Goal: Information Seeking & Learning: Learn about a topic

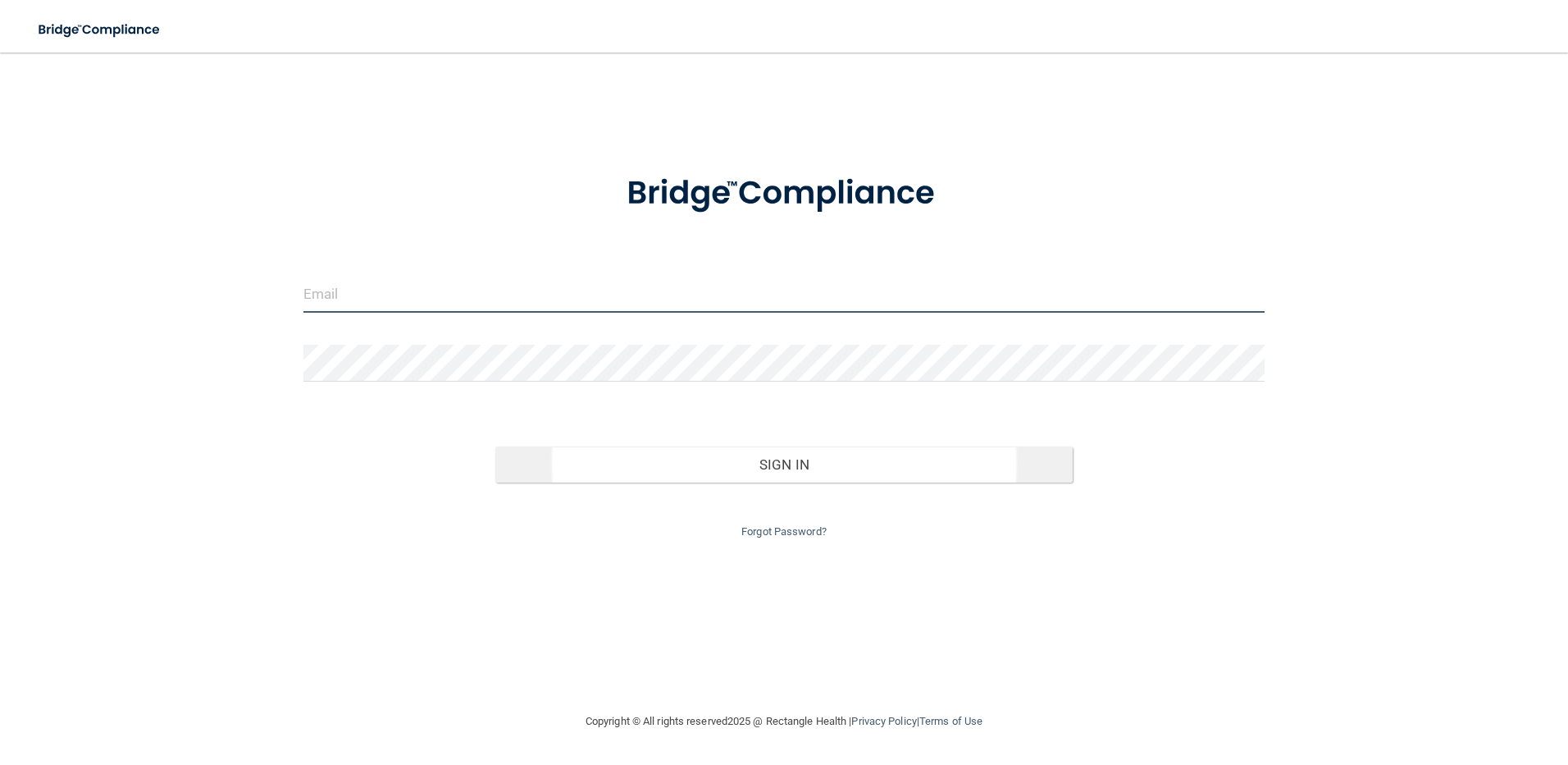
type input "[PERSON_NAME][EMAIL_ADDRESS][DOMAIN_NAME]"
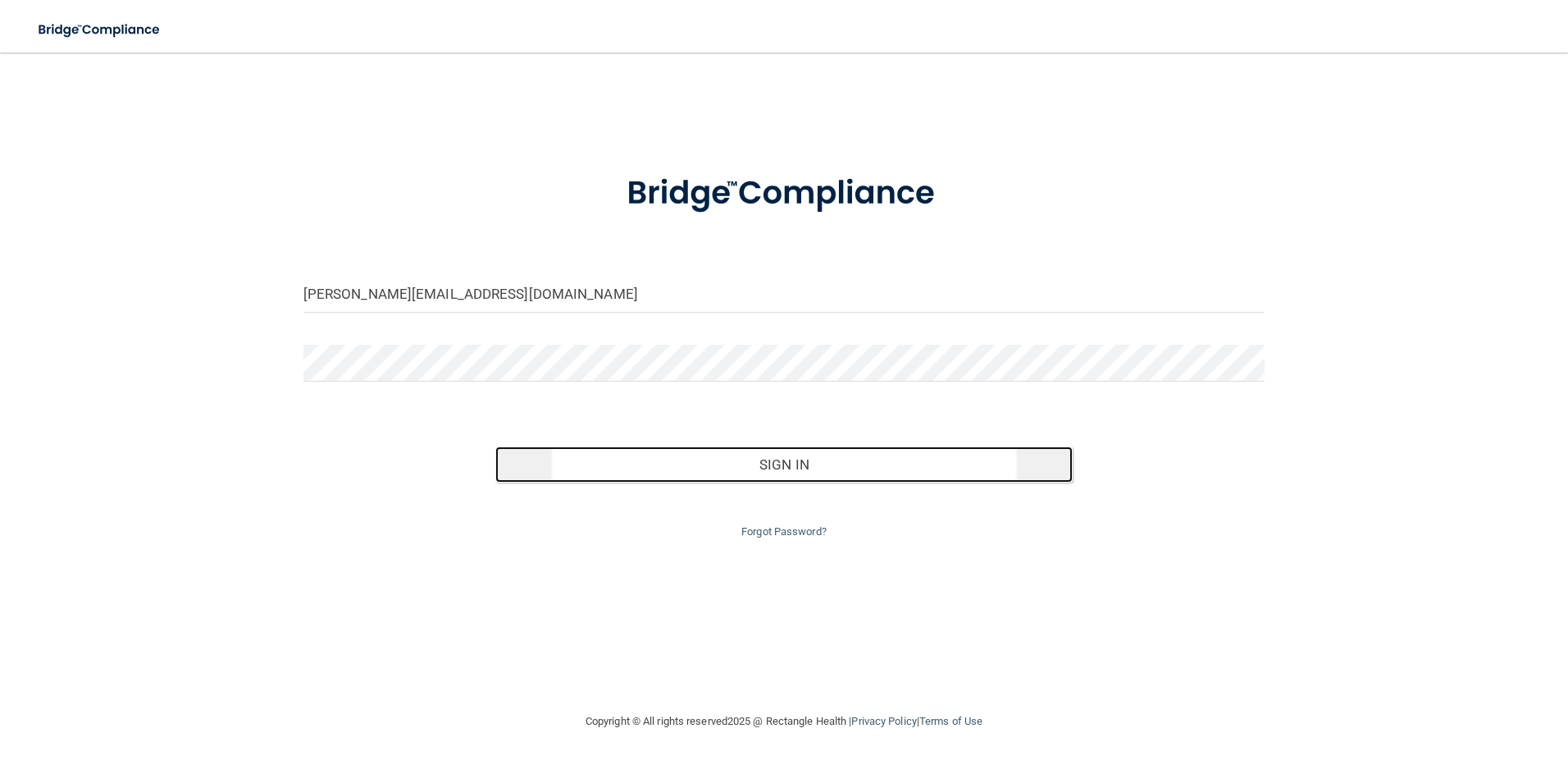
drag, startPoint x: 757, startPoint y: 455, endPoint x: 643, endPoint y: 450, distance: 114.1
click at [756, 457] on button "Sign In" at bounding box center [784, 464] width 578 height 36
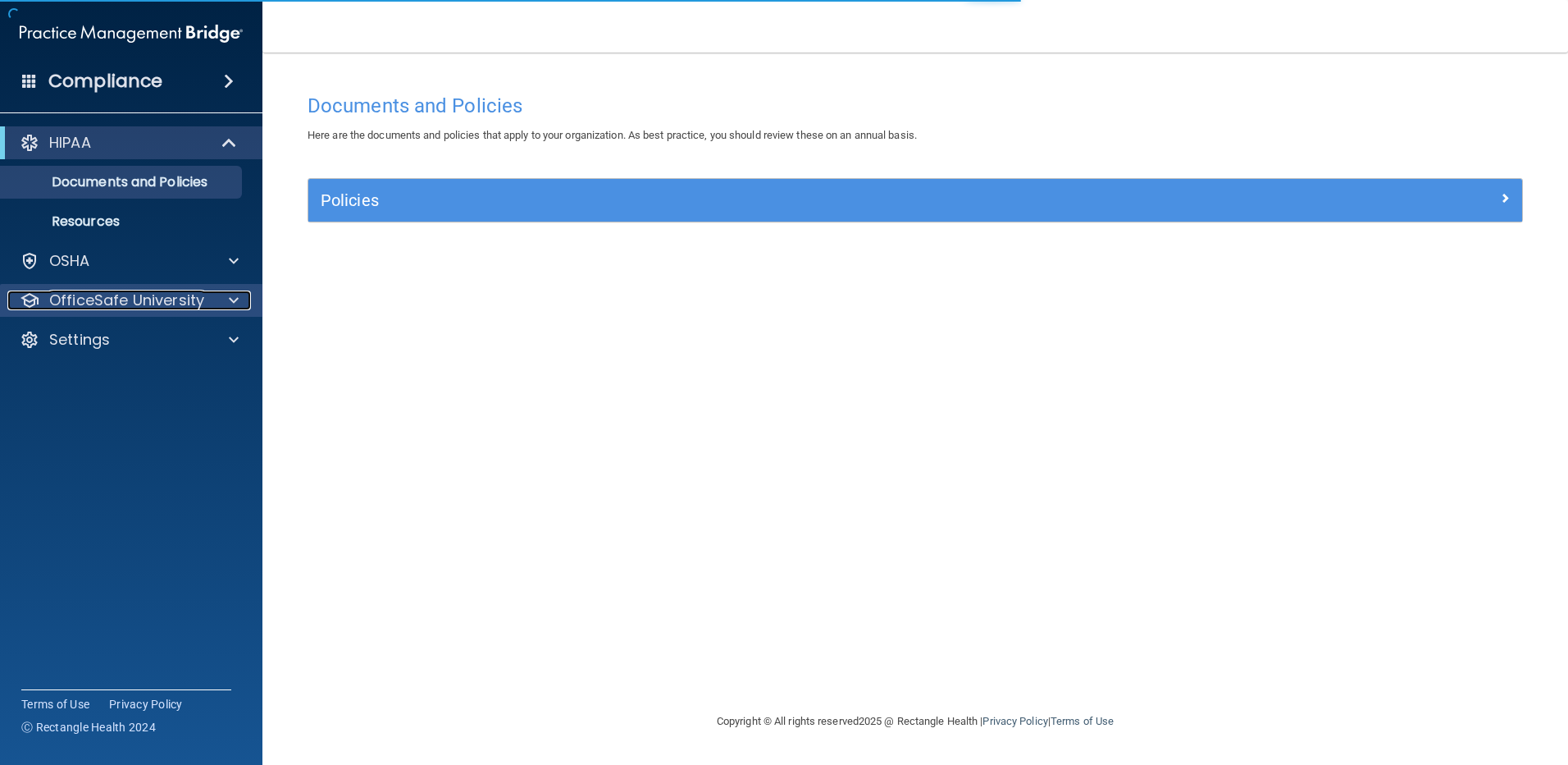
click at [106, 297] on p "OfficeSafe University" at bounding box center [127, 301] width 155 height 20
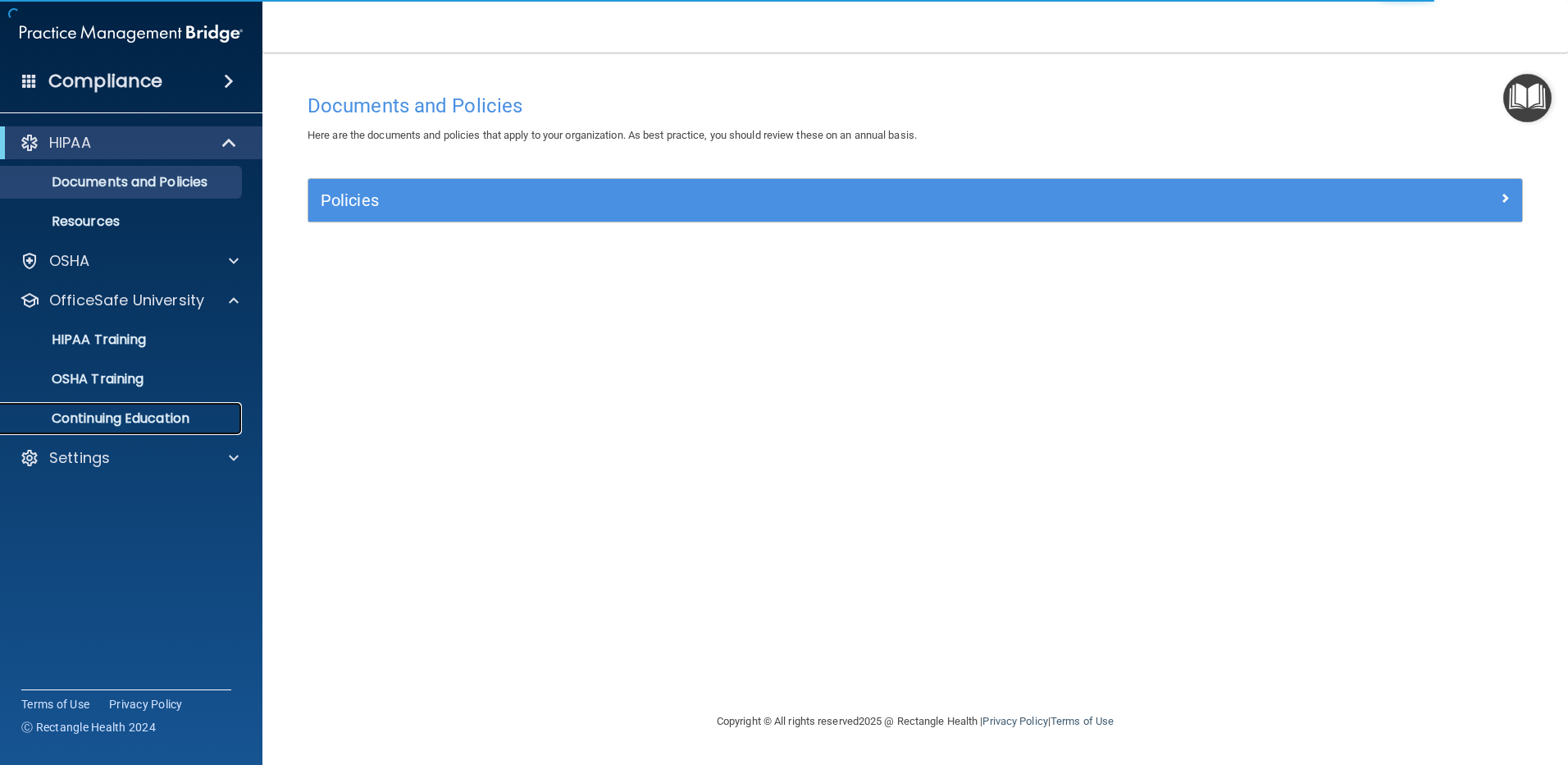
click at [112, 410] on p "Continuing Education" at bounding box center [123, 418] width 224 height 16
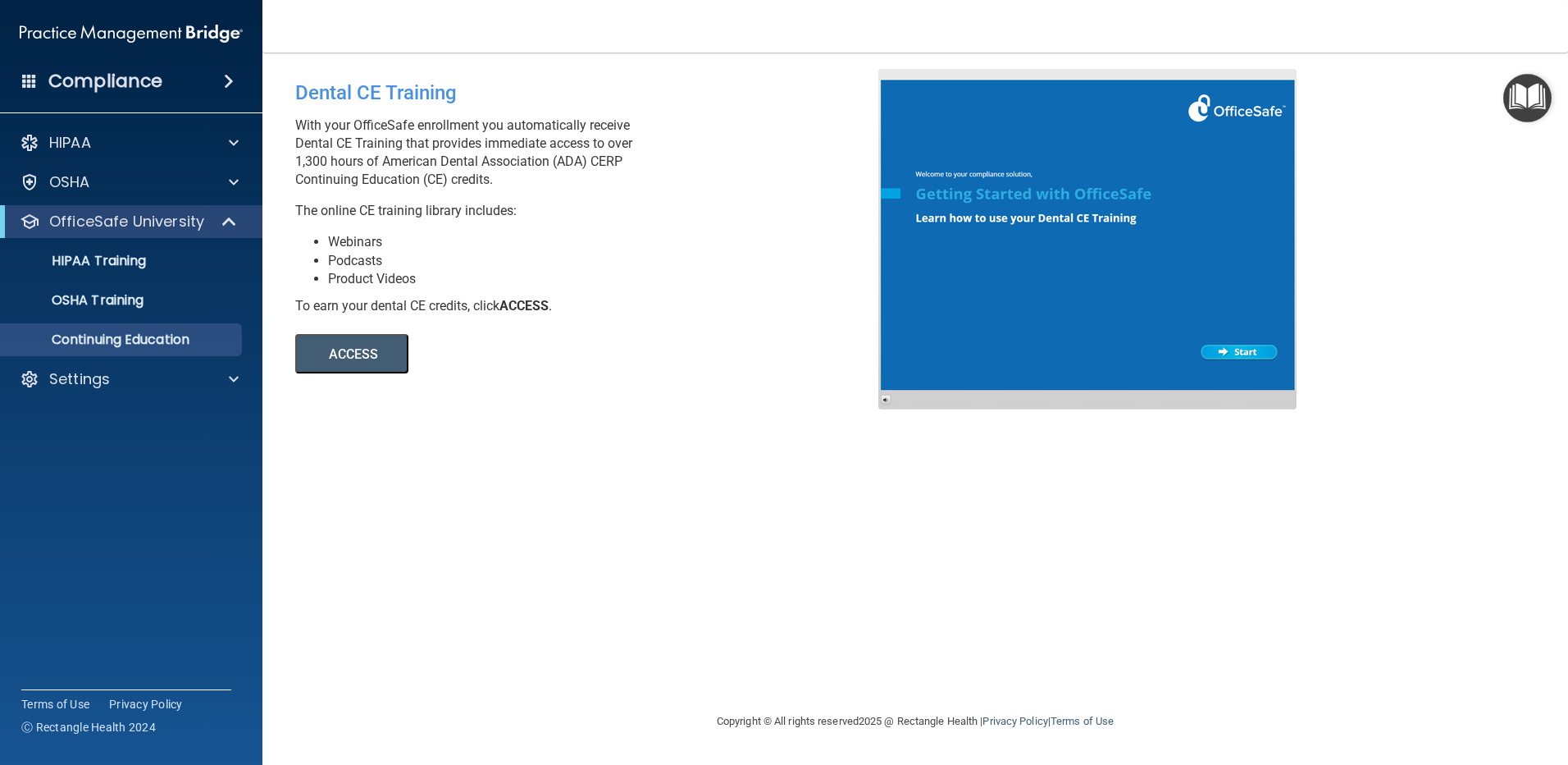
click at [357, 357] on button "ACCESS" at bounding box center [351, 354] width 113 height 40
click at [108, 335] on p "Continuing Education" at bounding box center [123, 340] width 224 height 16
click at [364, 351] on button "ACCESS" at bounding box center [351, 354] width 113 height 40
